Goal: Transaction & Acquisition: Book appointment/travel/reservation

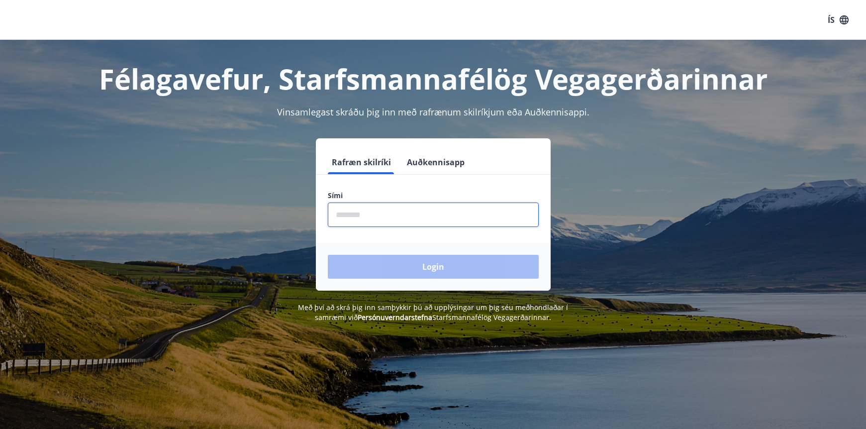
click at [386, 215] on input "phone" at bounding box center [433, 214] width 211 height 24
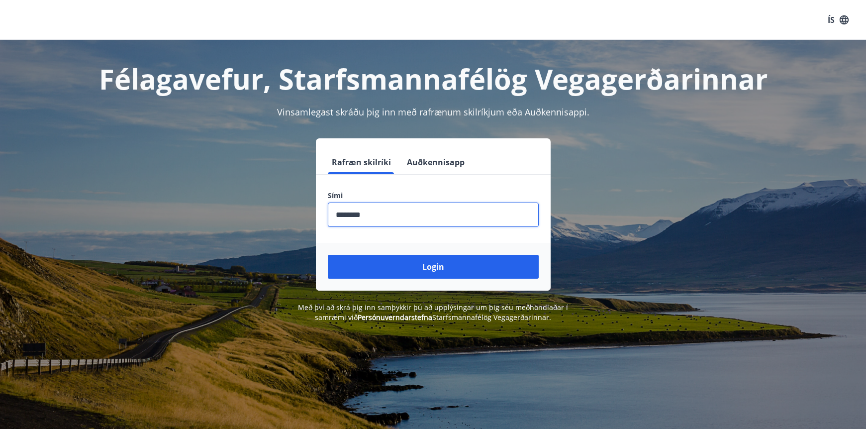
type input "********"
click at [328, 255] on button "Login" at bounding box center [433, 267] width 211 height 24
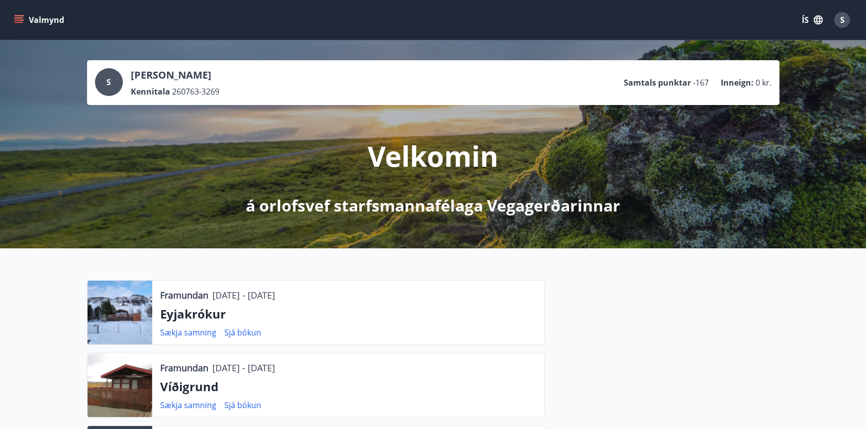
click at [21, 25] on button "Valmynd" at bounding box center [40, 20] width 56 height 18
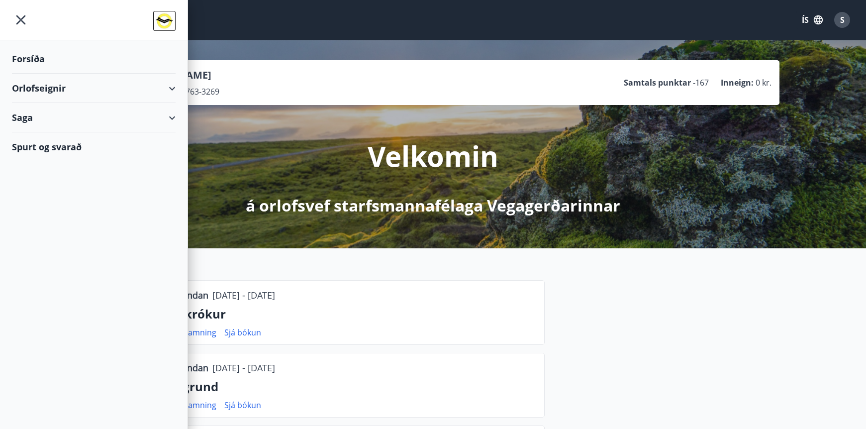
click at [31, 121] on div "Saga" at bounding box center [94, 117] width 164 height 29
click at [30, 88] on div "Orlofseignir" at bounding box center [94, 88] width 164 height 29
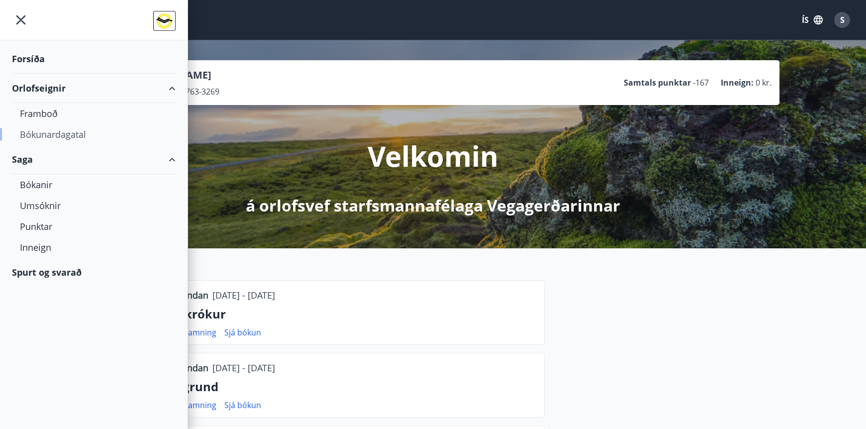
click at [36, 137] on div "Bókunardagatal" at bounding box center [94, 134] width 148 height 21
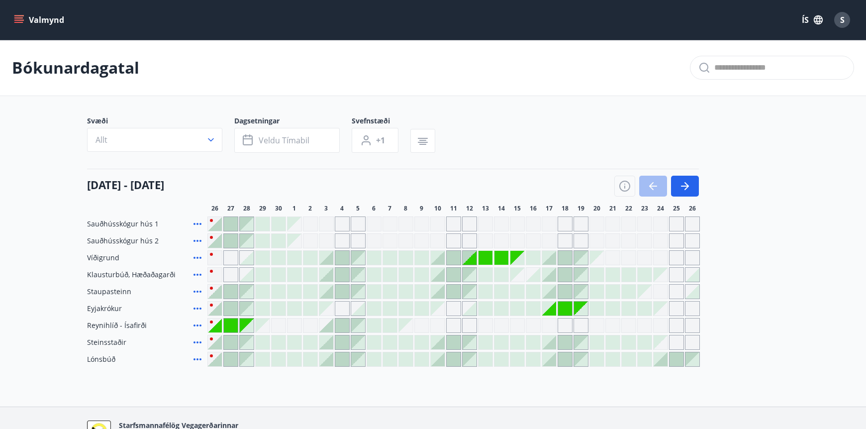
click at [845, 22] on div "S" at bounding box center [842, 20] width 16 height 16
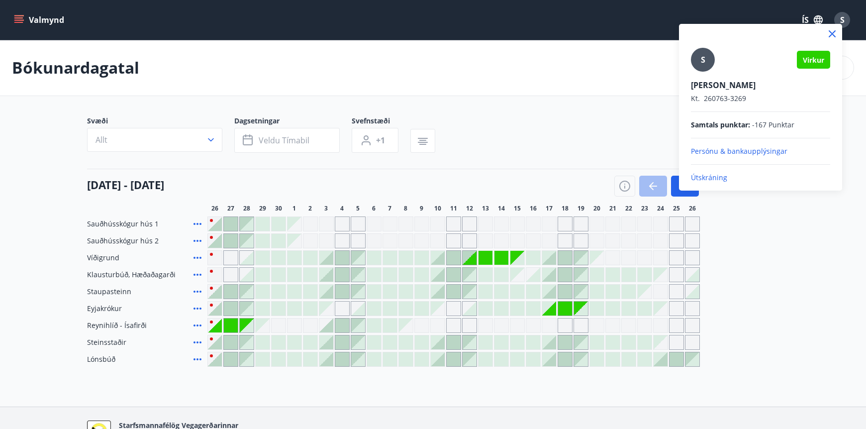
click at [708, 178] on p "Útskráning" at bounding box center [760, 178] width 139 height 10
